Goal: Navigation & Orientation: Find specific page/section

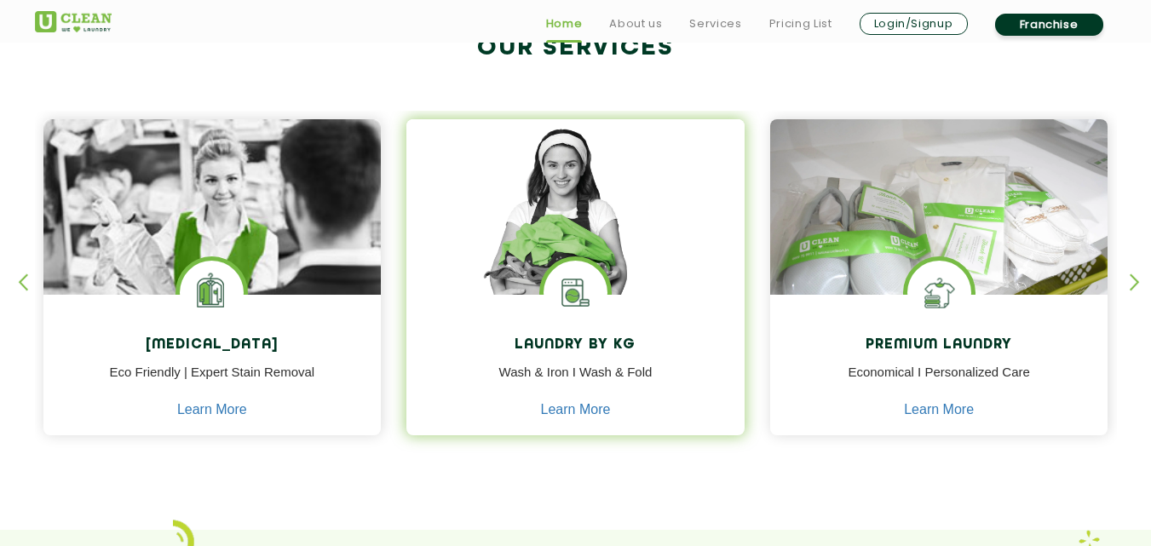
scroll to position [511, 0]
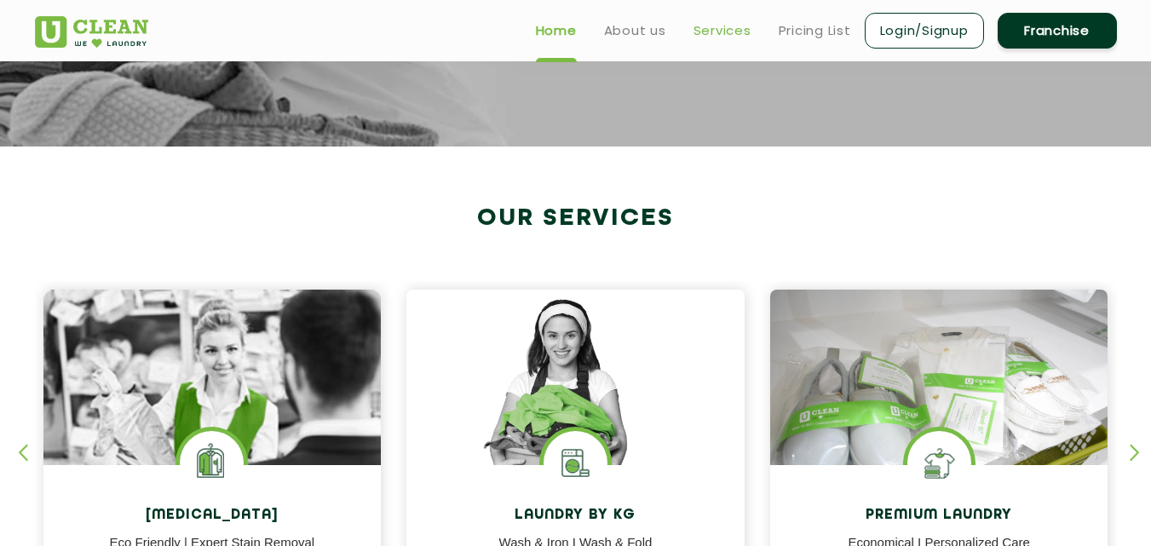
click at [710, 30] on link "Services" at bounding box center [722, 30] width 58 height 20
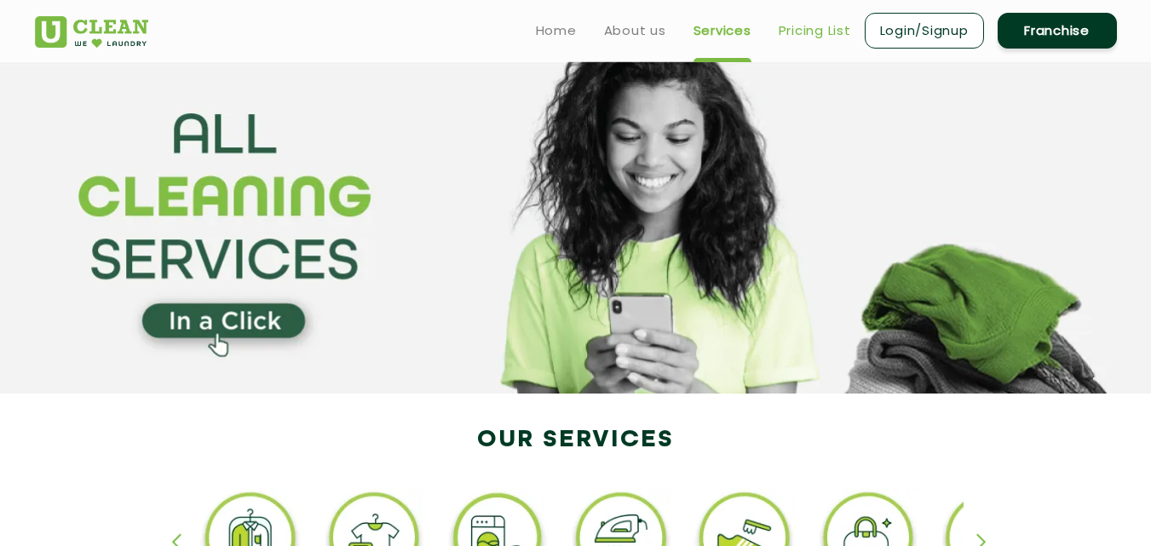
click at [792, 28] on link "Pricing List" at bounding box center [815, 30] width 72 height 20
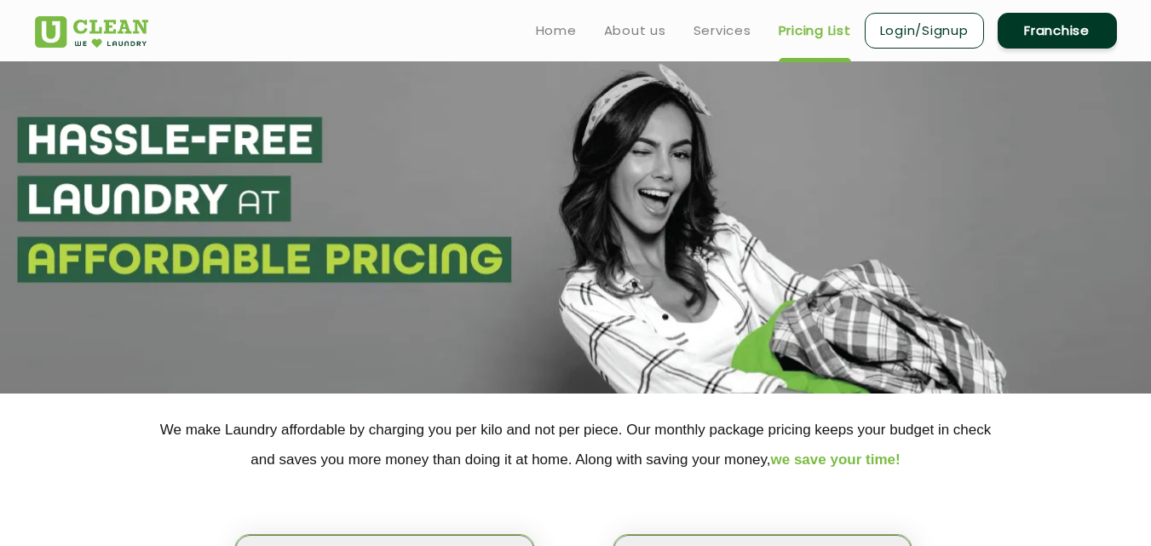
click at [1053, 40] on link "Franchise" at bounding box center [1057, 31] width 119 height 36
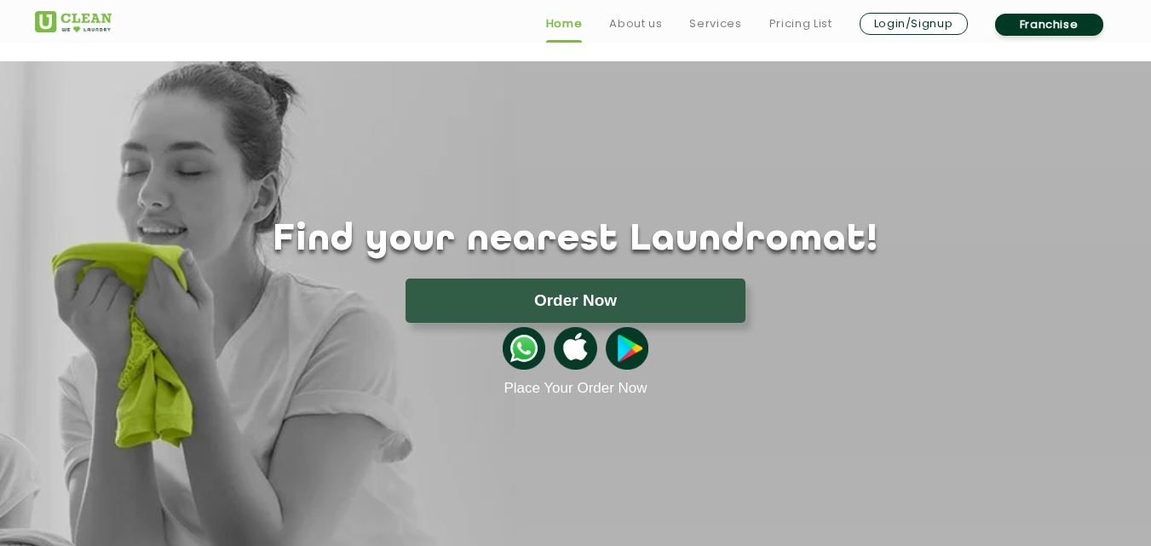
scroll to position [511, 0]
